Goal: Task Accomplishment & Management: Complete application form

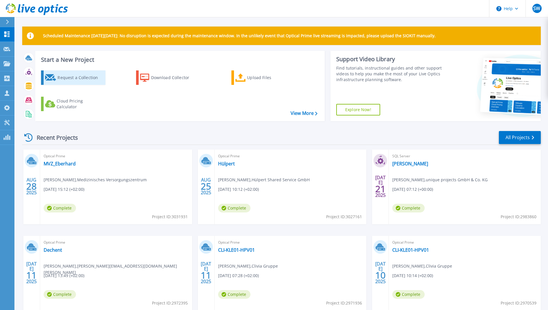
click at [78, 78] on div "Request a Collection" at bounding box center [80, 78] width 46 height 12
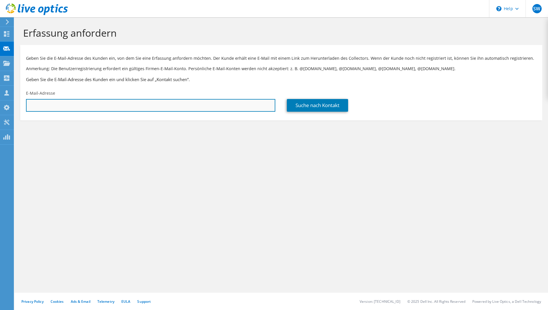
click at [112, 102] on input "text" at bounding box center [150, 105] width 249 height 13
paste input "m.hoffmann@aixtron.com"
type input "m.hoffmann@aixtron.com"
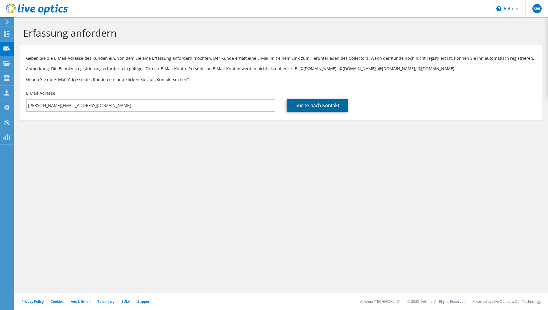
click at [322, 107] on link "Suche nach Kontakt" at bounding box center [317, 105] width 61 height 13
type input "AIXTRON SE"
type input "Marcel"
type input "Hoffmann"
type input "Deutschland"
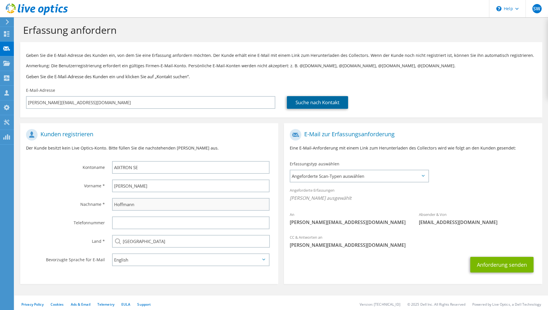
scroll to position [6, 0]
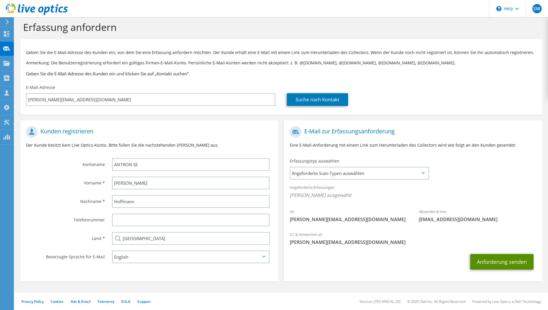
click at [479, 265] on button "Anforderung senden" at bounding box center [501, 262] width 63 height 16
